Goal: Complete application form

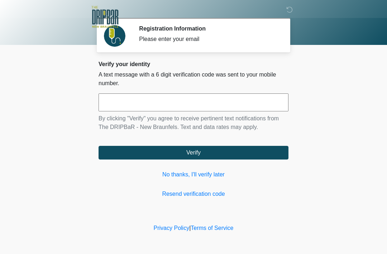
click at [191, 101] on input "text" at bounding box center [194, 102] width 190 height 18
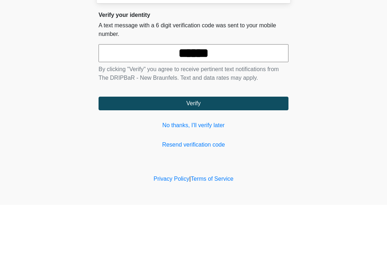
type input "******"
click at [211, 146] on button "Verify" at bounding box center [194, 153] width 190 height 14
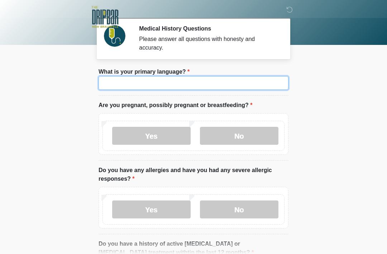
click at [178, 86] on input "What is your primary language?" at bounding box center [194, 83] width 190 height 14
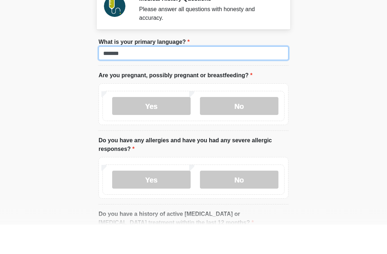
type input "*******"
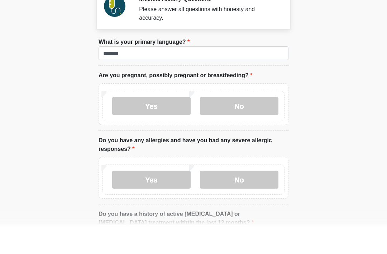
click at [247, 127] on label "No" at bounding box center [239, 136] width 79 height 18
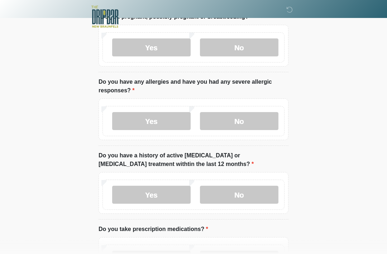
scroll to position [88, 0]
click at [254, 121] on label "No" at bounding box center [239, 121] width 79 height 18
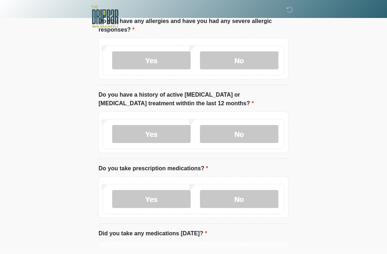
click at [257, 137] on label "No" at bounding box center [239, 134] width 79 height 18
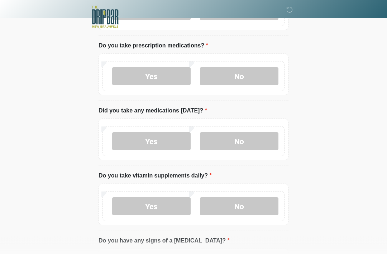
scroll to position [271, 0]
click at [165, 142] on label "Yes" at bounding box center [151, 141] width 79 height 18
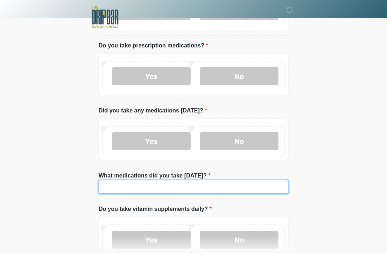
click at [169, 185] on input "What medications did you take [DATE]?" at bounding box center [194, 187] width 190 height 14
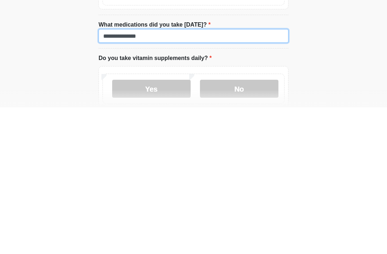
scroll to position [283, 0]
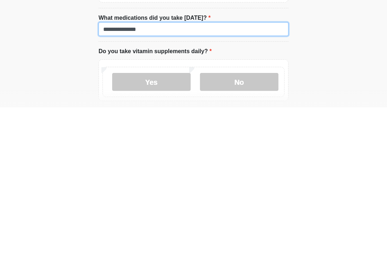
type input "**********"
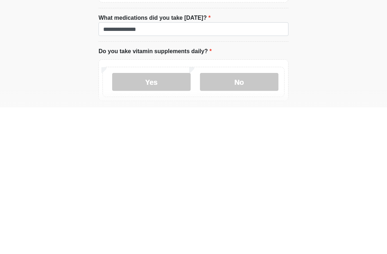
click at [165, 219] on label "Yes" at bounding box center [151, 228] width 79 height 18
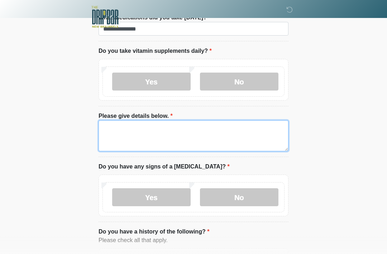
click at [179, 135] on textarea "Please give details below." at bounding box center [194, 135] width 190 height 31
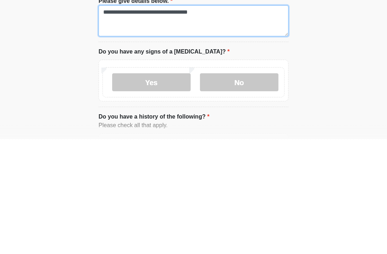
type textarea "**********"
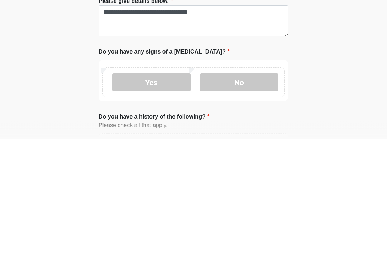
click at [249, 188] on label "No" at bounding box center [239, 197] width 79 height 18
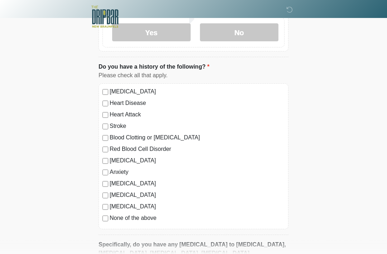
scroll to position [594, 0]
click at [115, 171] on label "Anxiety" at bounding box center [197, 171] width 175 height 9
click at [139, 90] on label "High Blood Pressure" at bounding box center [197, 91] width 175 height 9
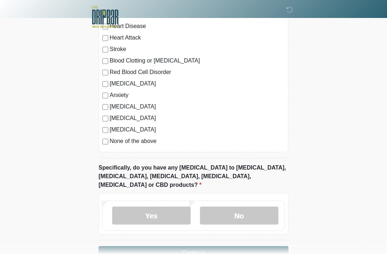
scroll to position [681, 0]
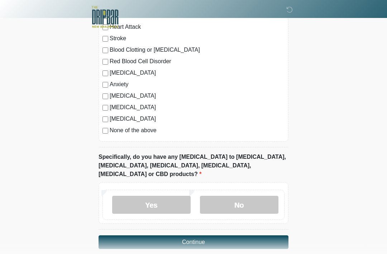
click at [252, 195] on label "No" at bounding box center [239, 204] width 79 height 18
click at [256, 235] on button "Continue" at bounding box center [194, 242] width 190 height 14
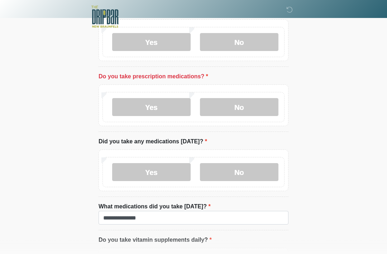
scroll to position [240, 0]
click at [171, 106] on label "Yes" at bounding box center [151, 107] width 79 height 18
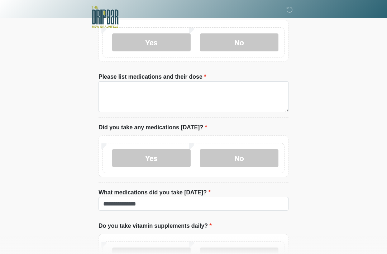
scroll to position [306, 0]
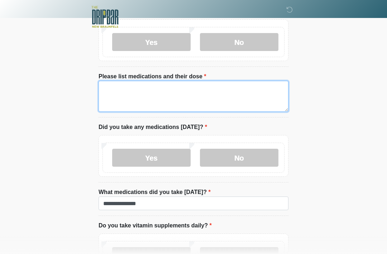
click at [155, 89] on textarea "Please list medications and their dose" at bounding box center [194, 96] width 190 height 31
click at [156, 90] on textarea "Please list medications and their dose" at bounding box center [194, 96] width 190 height 31
click at [129, 90] on textarea "Please list medications and their dose" at bounding box center [194, 96] width 190 height 31
paste textarea "**********"
type textarea "**********"
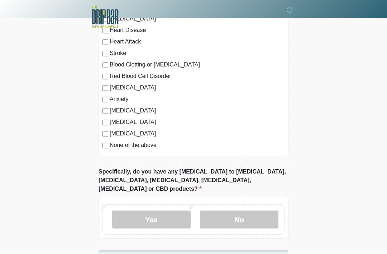
scroll to position [732, 0]
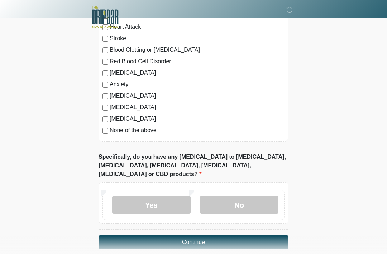
click at [209, 235] on button "Continue" at bounding box center [194, 242] width 190 height 14
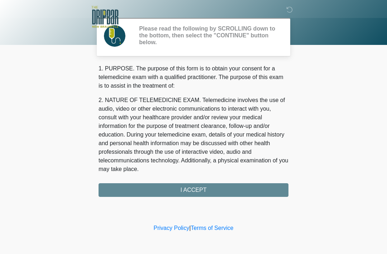
scroll to position [0, 0]
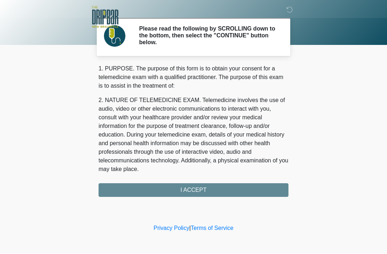
click at [237, 190] on div "1. PURPOSE. The purpose of this form is to obtain your consent for a telemedici…" at bounding box center [194, 130] width 190 height 132
click at [213, 189] on div "1. PURPOSE. The purpose of this form is to obtain your consent for a telemedici…" at bounding box center [194, 130] width 190 height 132
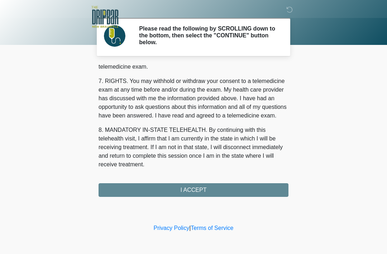
scroll to position [314, 0]
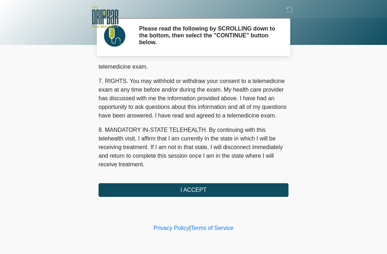
click at [198, 190] on button "I ACCEPT" at bounding box center [194, 190] width 190 height 14
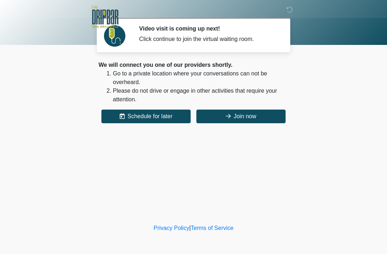
click at [243, 116] on button "Join now" at bounding box center [241, 116] width 89 height 14
